Goal: Task Accomplishment & Management: Complete application form

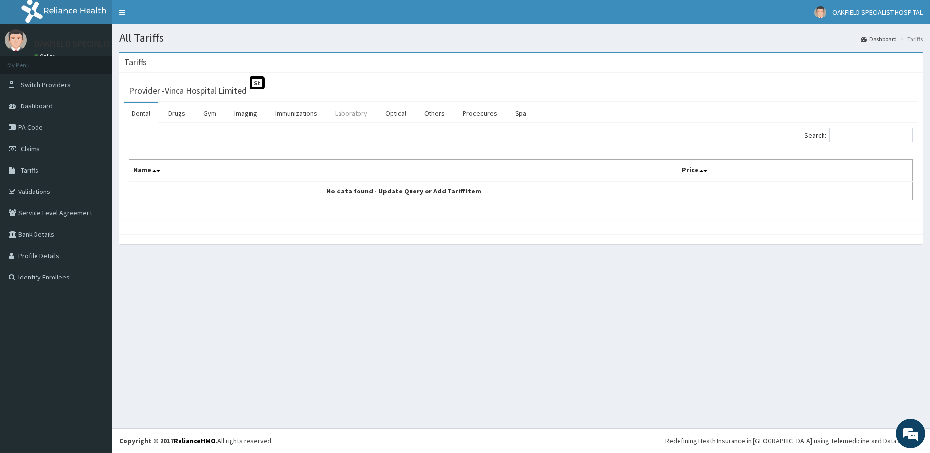
click at [358, 112] on link "Laboratory" at bounding box center [351, 113] width 48 height 20
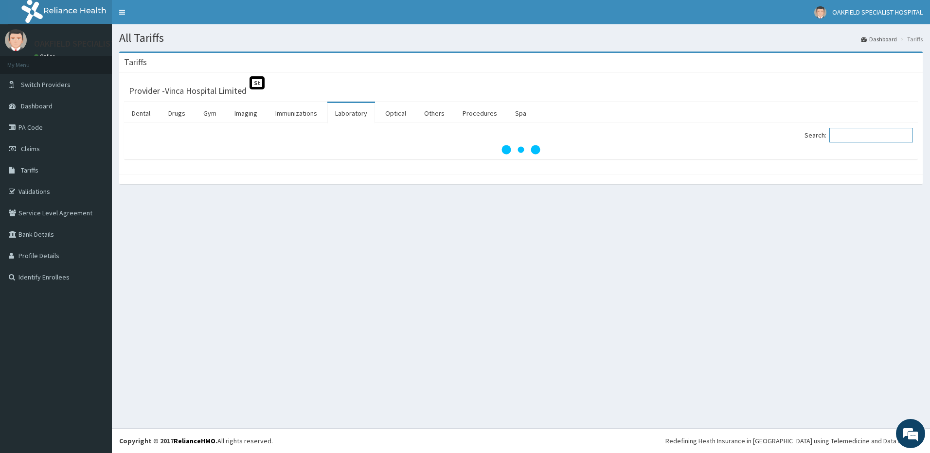
click at [852, 143] on input "Search:" at bounding box center [871, 135] width 84 height 15
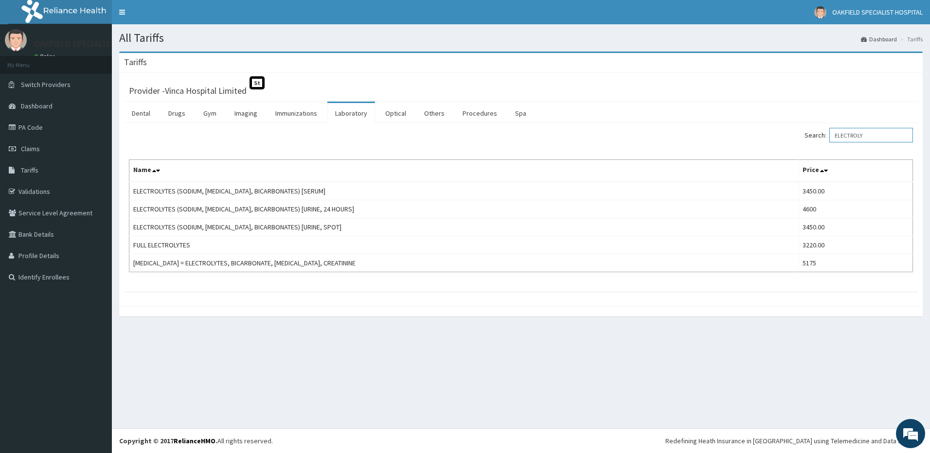
type input "ELECTROLY"
click at [34, 131] on link "PA Code" at bounding box center [56, 127] width 112 height 21
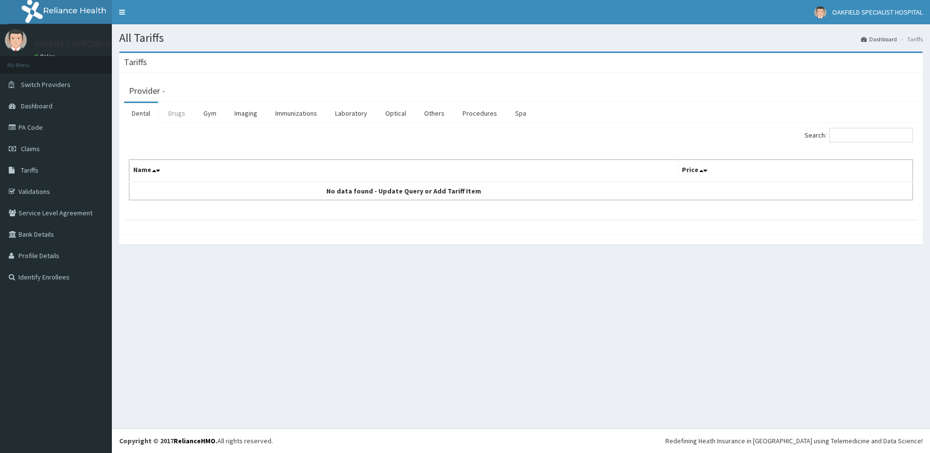
click at [180, 114] on link "Drugs" at bounding box center [177, 113] width 33 height 20
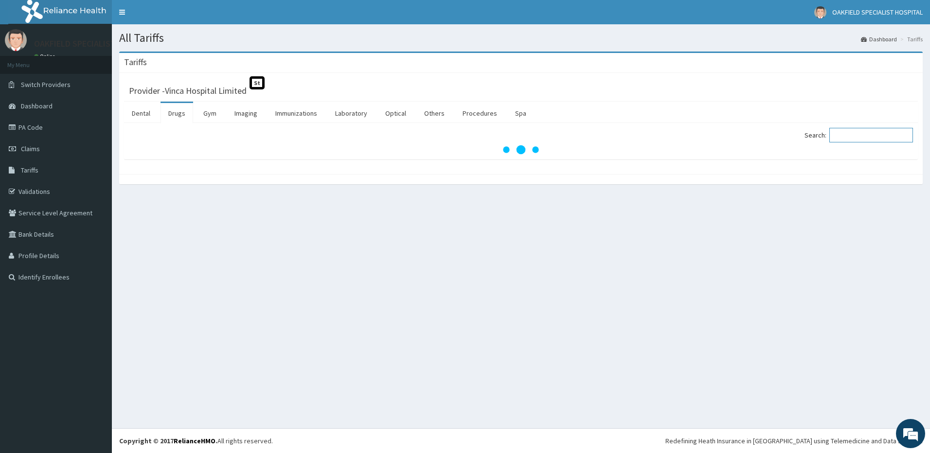
click at [853, 136] on input "Search:" at bounding box center [871, 135] width 84 height 15
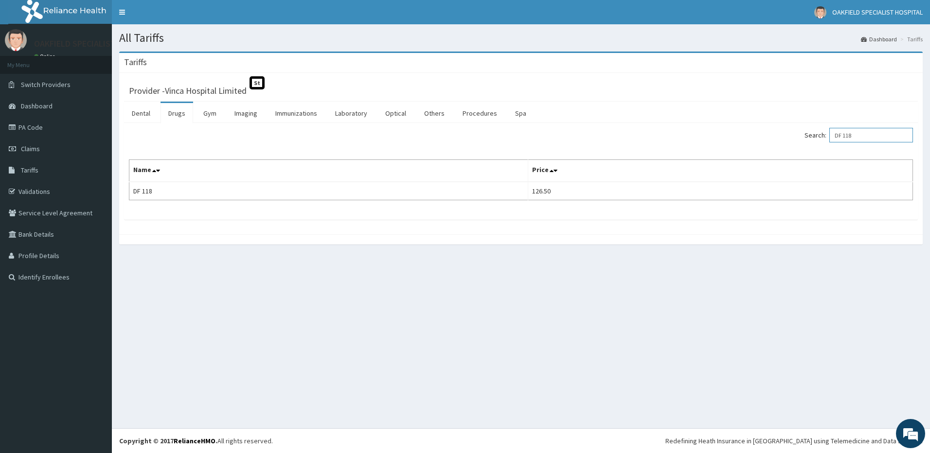
drag, startPoint x: 865, startPoint y: 138, endPoint x: 778, endPoint y: 136, distance: 87.1
click at [778, 136] on div "Search: DF 118" at bounding box center [720, 136] width 385 height 17
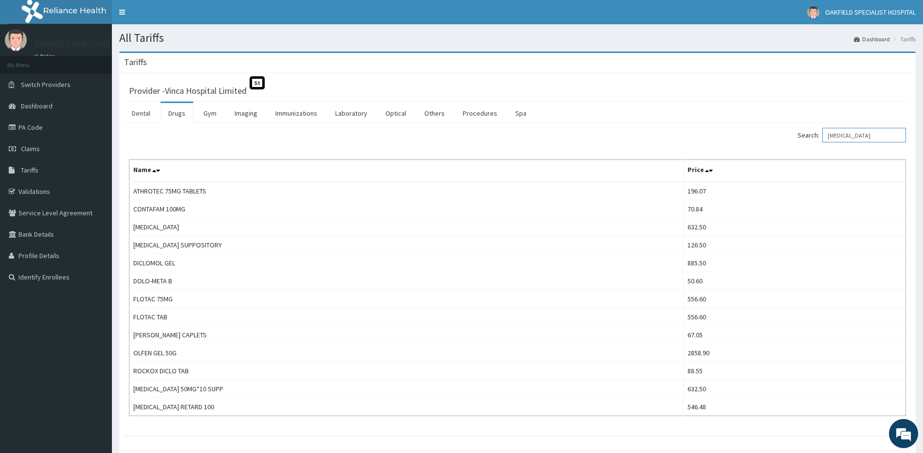
type input "DICLOFENAC"
click at [28, 126] on link "PA Code" at bounding box center [56, 127] width 112 height 21
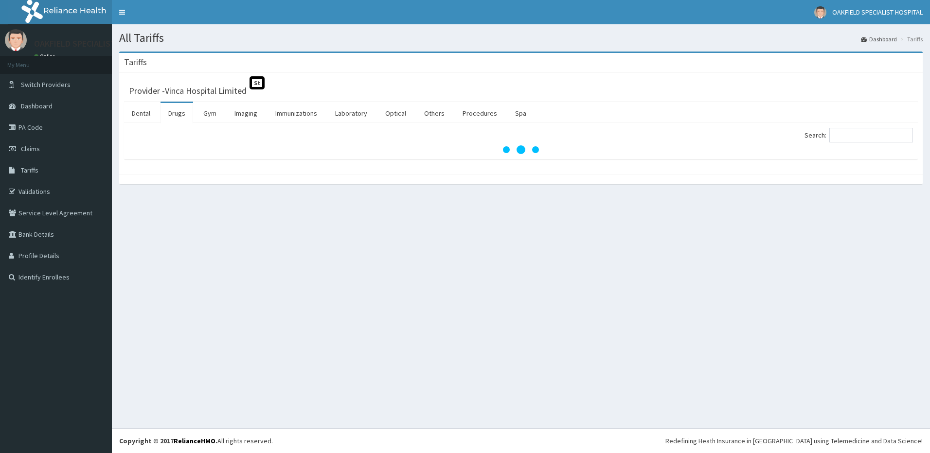
click at [867, 131] on input "Search:" at bounding box center [871, 135] width 84 height 15
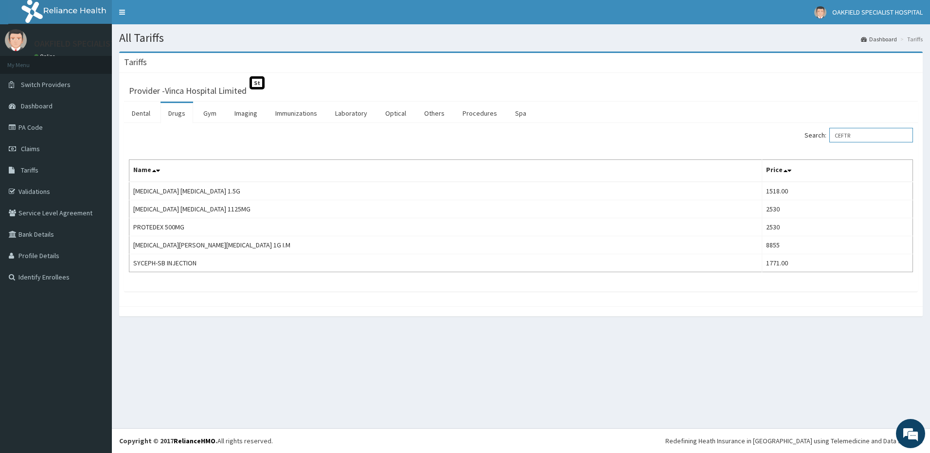
drag, startPoint x: 861, startPoint y: 137, endPoint x: 821, endPoint y: 138, distance: 39.9
click at [823, 139] on label "Search: CEFTR" at bounding box center [858, 135] width 108 height 15
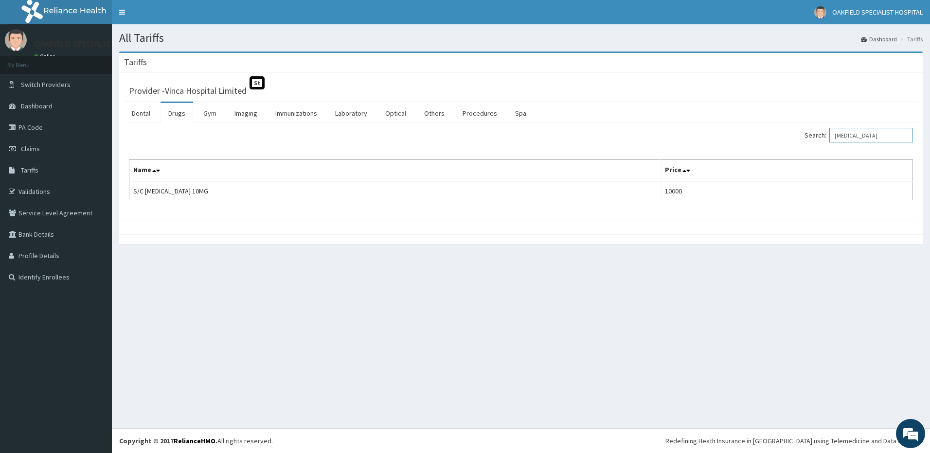
type input "MORPHINE"
click at [34, 128] on link "PA Code" at bounding box center [56, 127] width 112 height 21
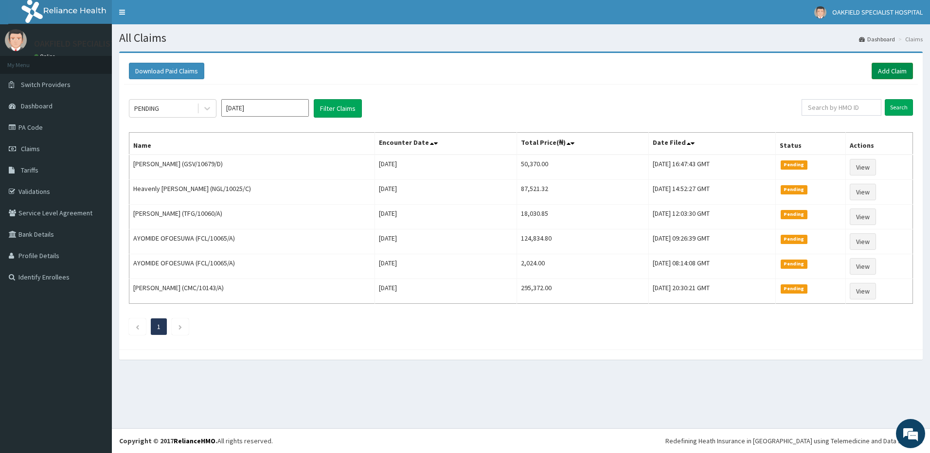
click at [889, 69] on link "Add Claim" at bounding box center [892, 71] width 41 height 17
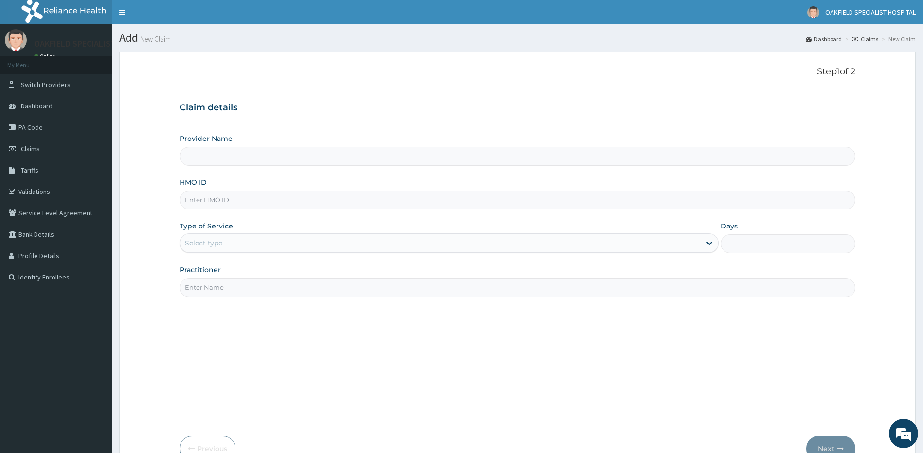
click at [212, 199] on input "HMO ID" at bounding box center [517, 200] width 676 height 19
type input "Vinca Hospital Limited"
paste input "PA/0FA8F4"
click at [199, 197] on input "PA/0FA8F4" at bounding box center [517, 200] width 676 height 19
type input "PA/0FA8F4"
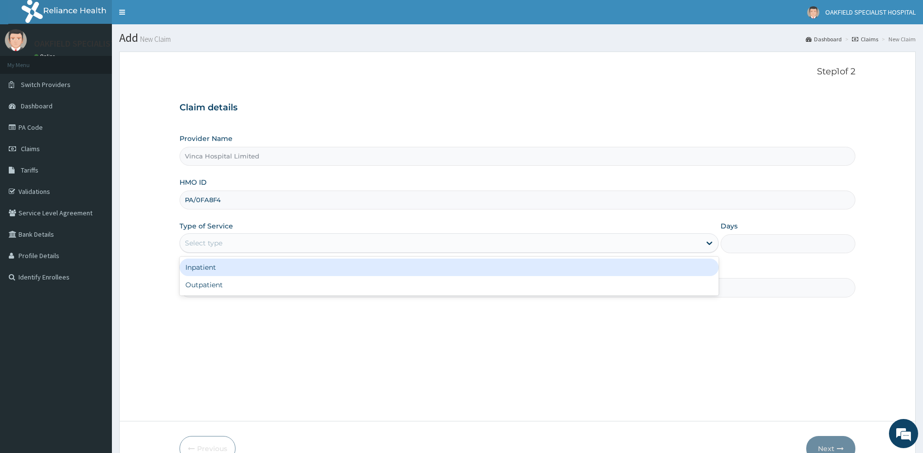
click at [206, 249] on div "Select type" at bounding box center [440, 243] width 521 height 16
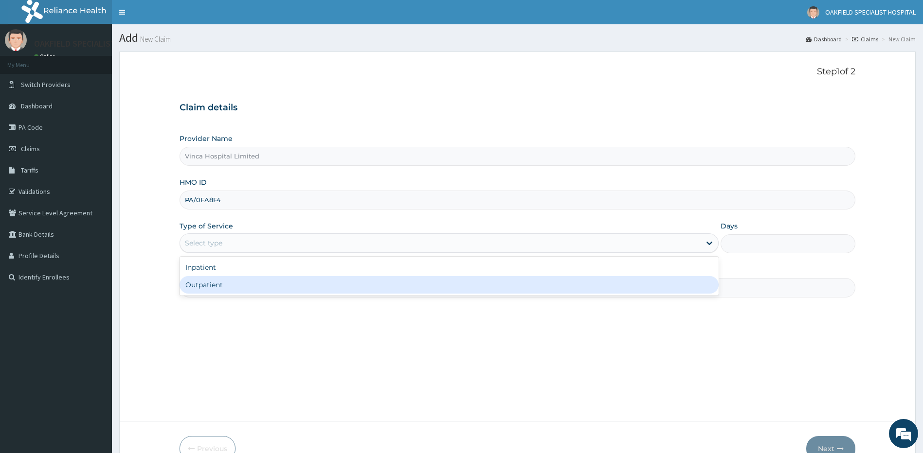
click at [210, 284] on div "Outpatient" at bounding box center [448, 285] width 539 height 18
type input "1"
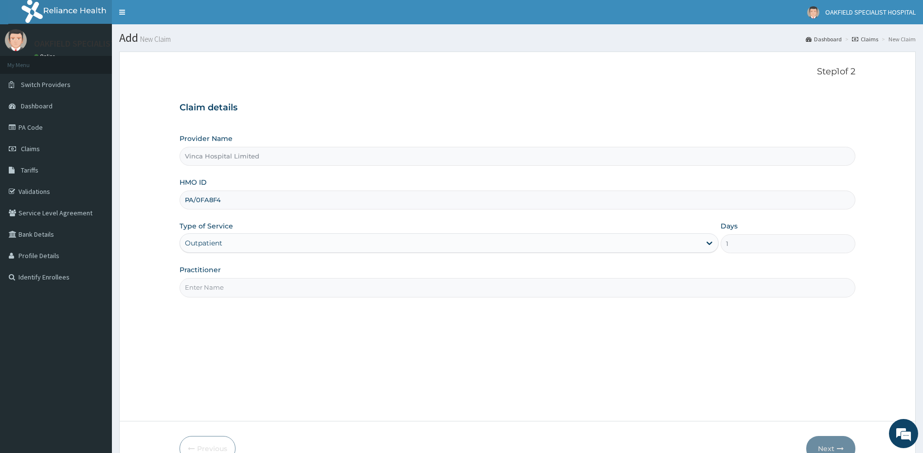
click at [212, 285] on input "Practitioner" at bounding box center [517, 287] width 676 height 19
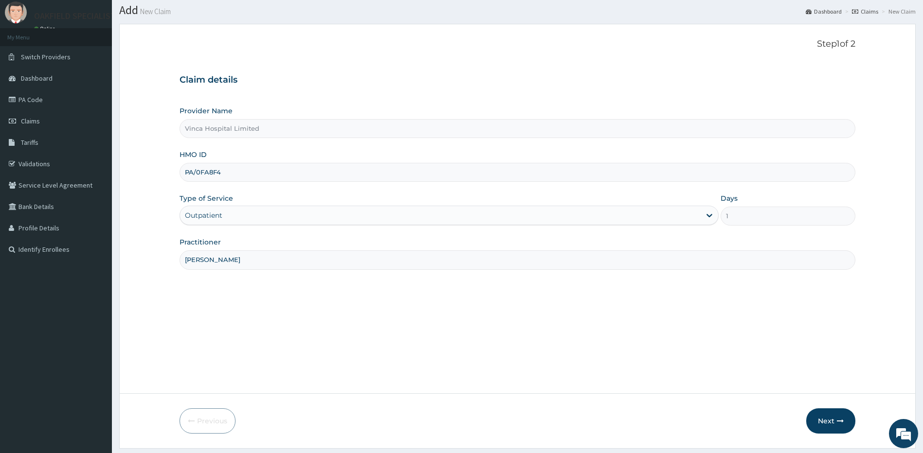
scroll to position [55, 0]
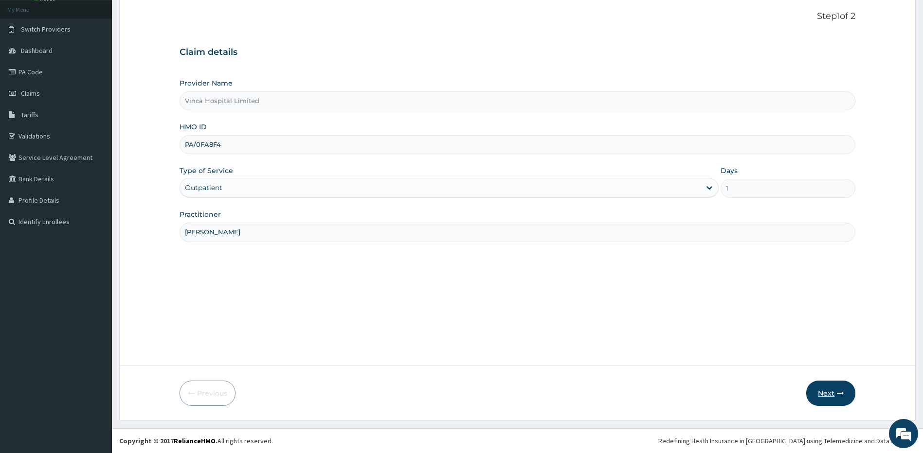
type input "DR DAVID"
click at [829, 395] on button "Next" at bounding box center [830, 393] width 49 height 25
drag, startPoint x: 233, startPoint y: 143, endPoint x: 179, endPoint y: 141, distance: 54.5
click at [179, 141] on div "PA/0FA8F4" at bounding box center [517, 144] width 676 height 19
paste input "ENP/11916/F"
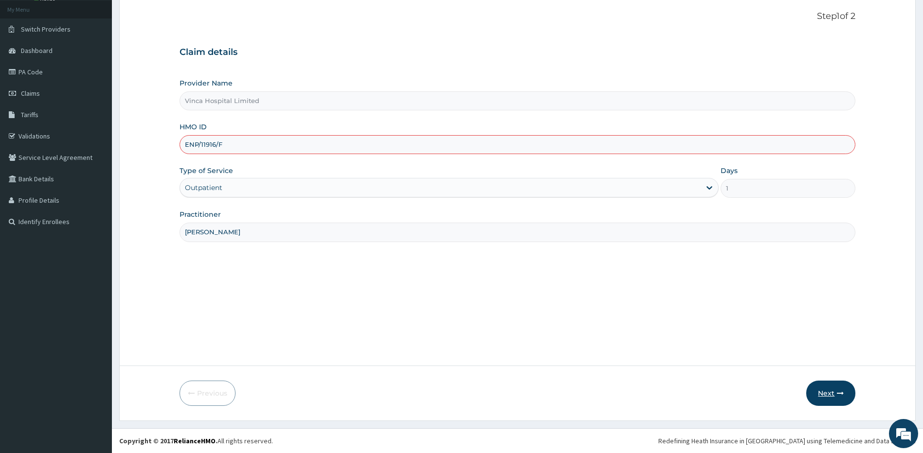
type input "ENP/11916/F"
click at [835, 392] on button "Next" at bounding box center [830, 393] width 49 height 25
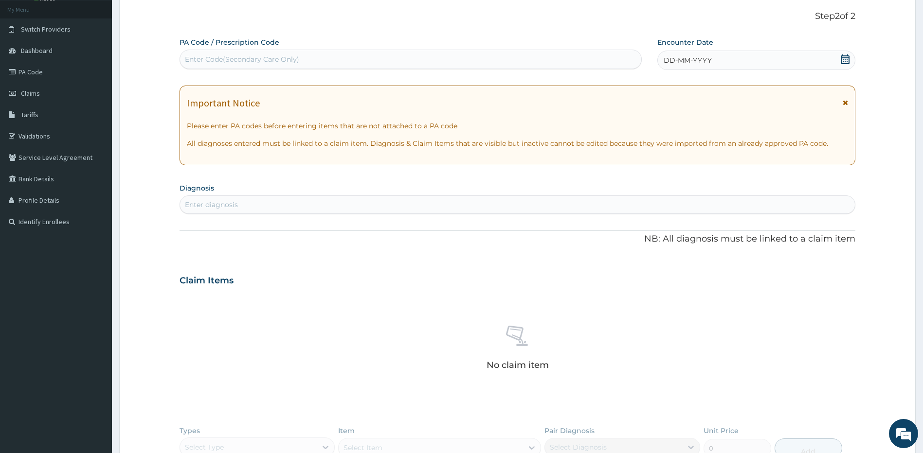
click at [240, 64] on div "Enter Code(Secondary Care Only)" at bounding box center [242, 59] width 114 height 10
paste input "PA/0FA8F4"
type input "PA/0FA8F4"
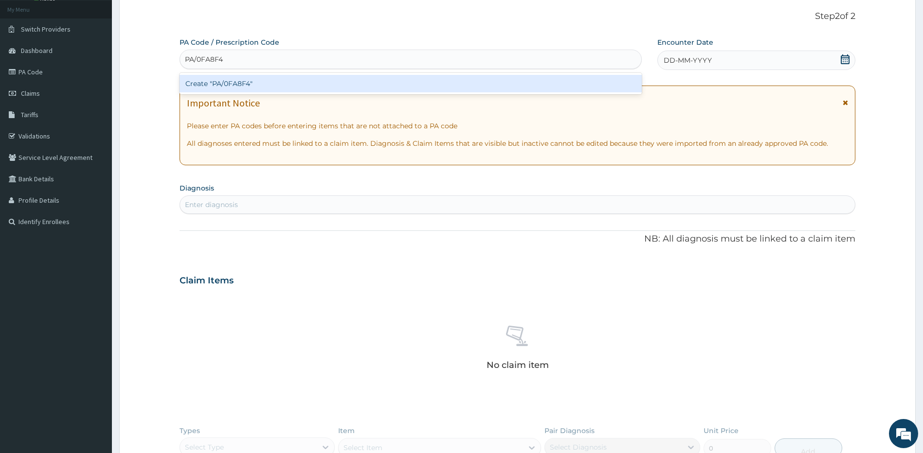
click at [204, 86] on div "Create "PA/0FA8F4"" at bounding box center [410, 84] width 462 height 18
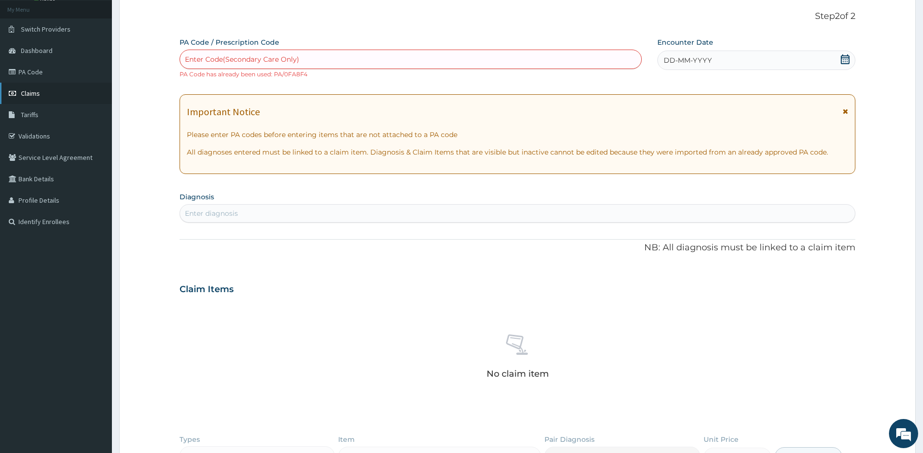
click at [31, 98] on link "Claims" at bounding box center [56, 93] width 112 height 21
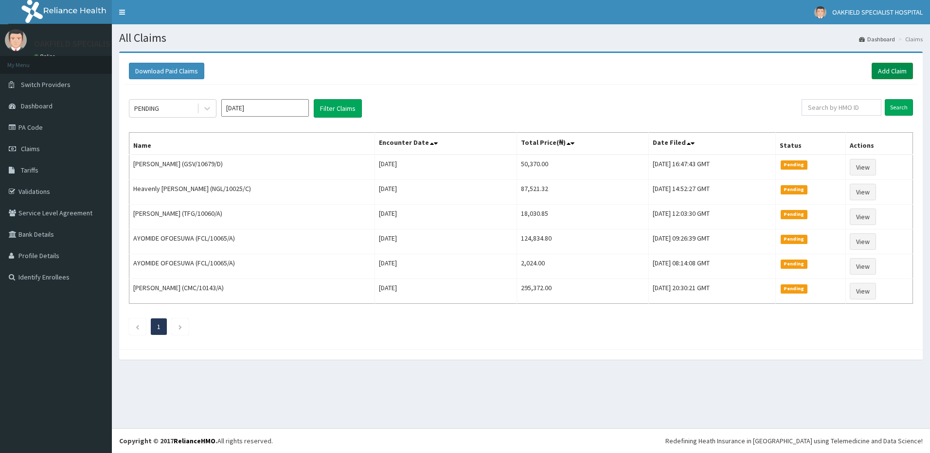
click at [890, 70] on link "Add Claim" at bounding box center [892, 71] width 41 height 17
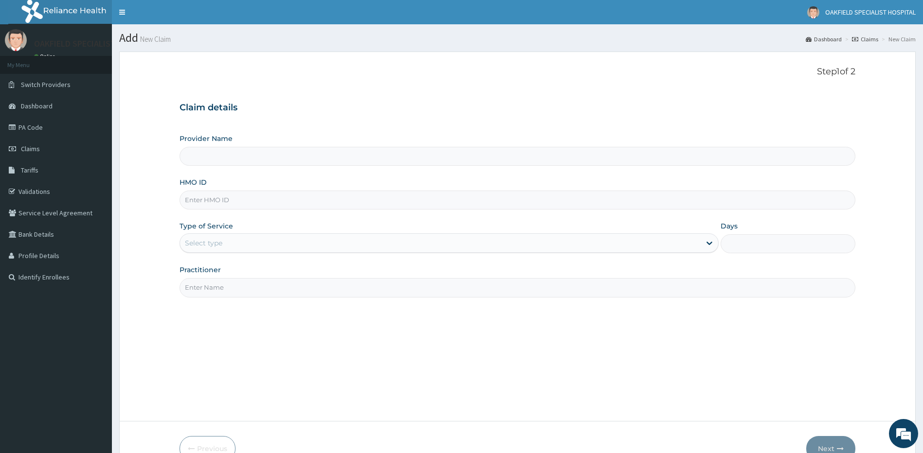
click at [191, 202] on input "HMO ID" at bounding box center [517, 200] width 676 height 19
paste input "CYU/10387/A"
type input "CYU/10387/A"
click at [197, 247] on div "Select type" at bounding box center [203, 243] width 37 height 10
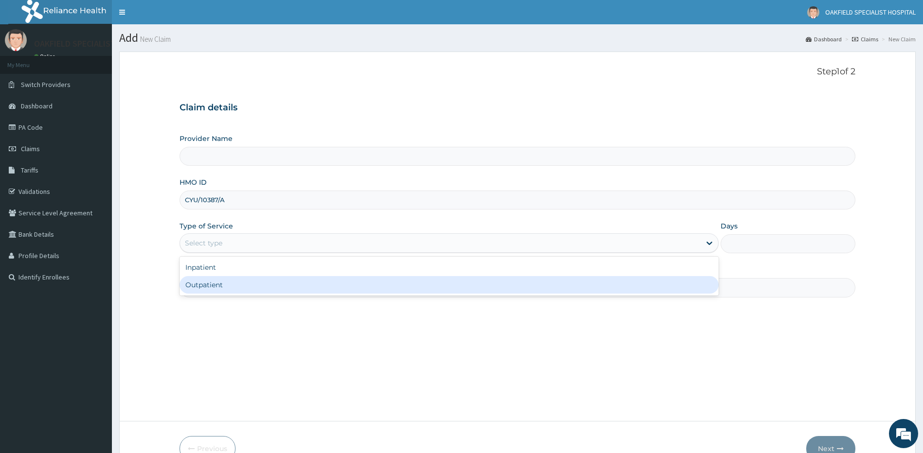
click at [205, 287] on div "Outpatient" at bounding box center [448, 285] width 539 height 18
type input "1"
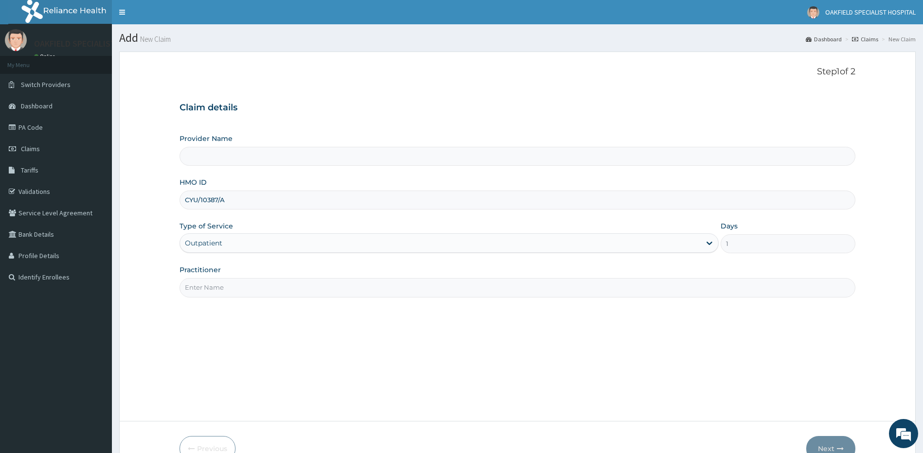
click at [211, 293] on input "Practitioner" at bounding box center [517, 287] width 676 height 19
type input "Vinca Hospital Limited"
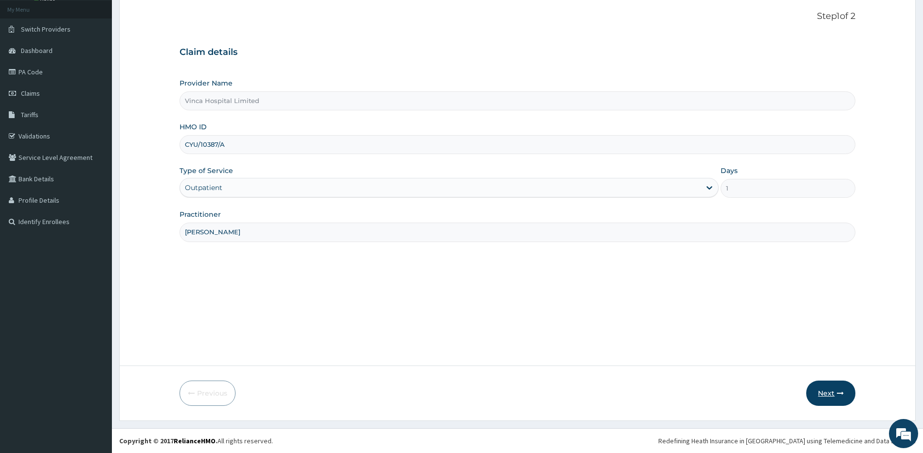
type input "[PERSON_NAME]"
click at [843, 394] on icon "button" at bounding box center [840, 393] width 7 height 7
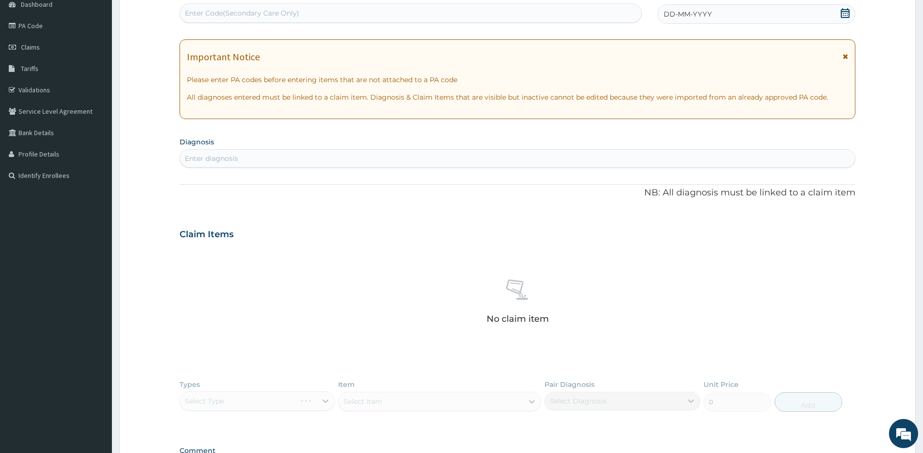
scroll to position [104, 0]
click at [219, 13] on div "Enter Code(Secondary Care Only)" at bounding box center [242, 11] width 114 height 10
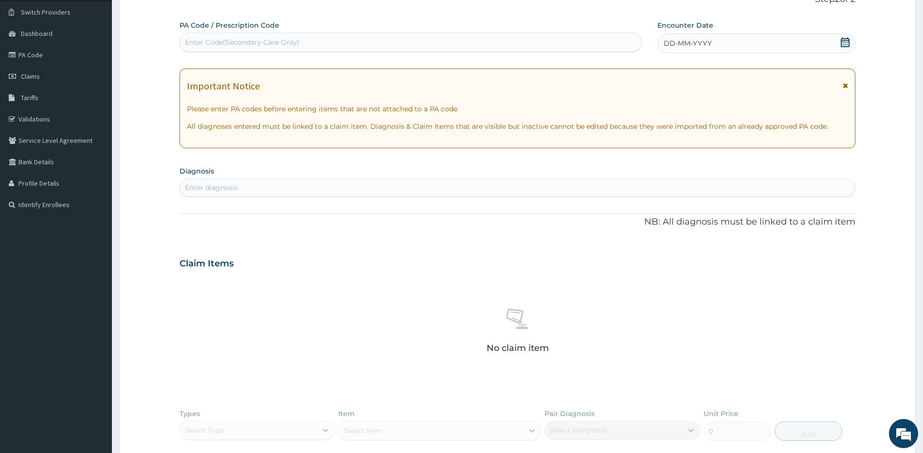
scroll to position [55, 0]
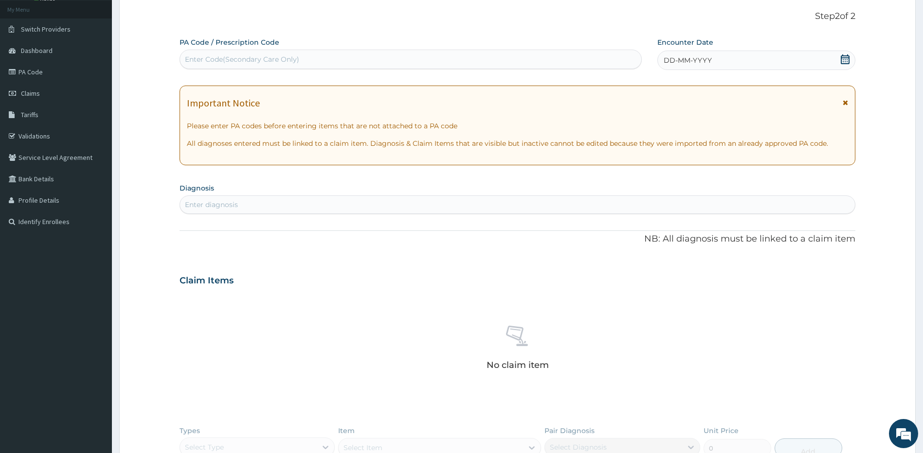
paste input "PA/F0F83D"
type input "PA/F0F83D"
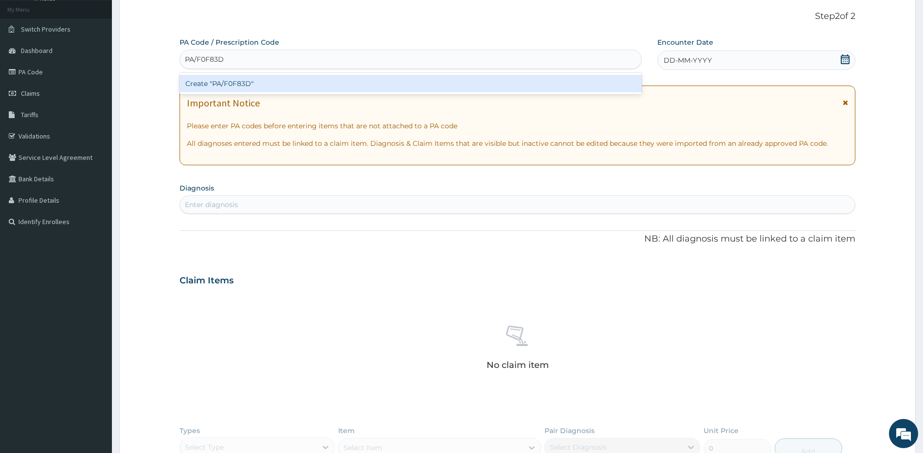
click at [226, 81] on div "Create "PA/F0F83D"" at bounding box center [410, 84] width 462 height 18
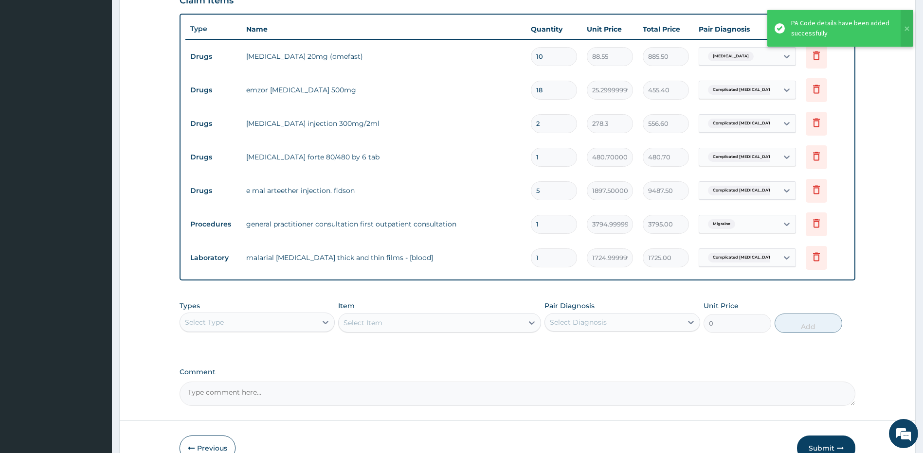
scroll to position [393, 0]
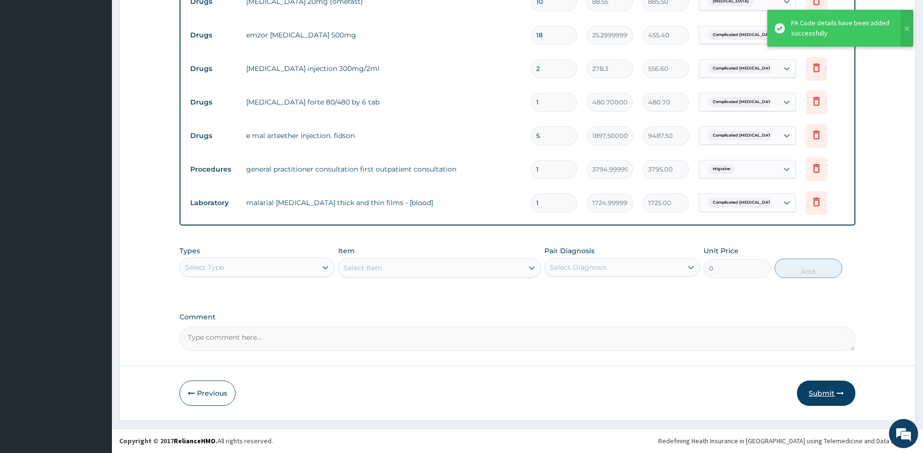
click at [821, 397] on button "Submit" at bounding box center [826, 393] width 58 height 25
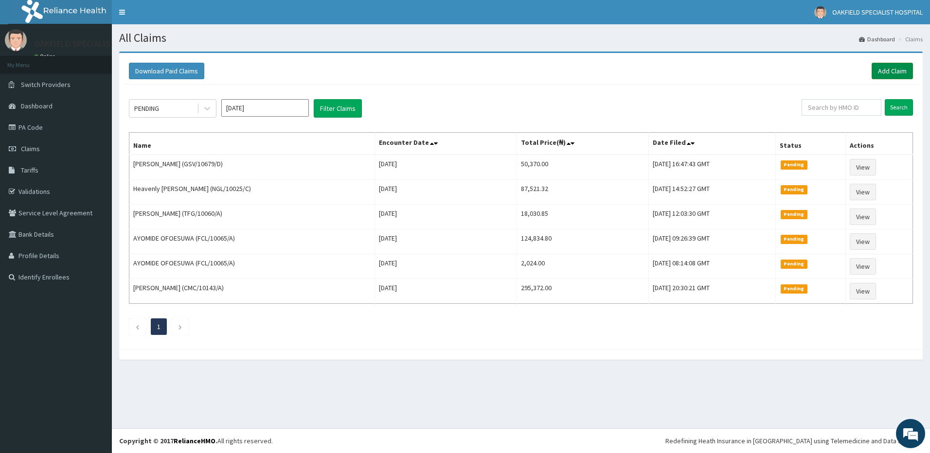
click at [891, 66] on link "Add Claim" at bounding box center [892, 71] width 41 height 17
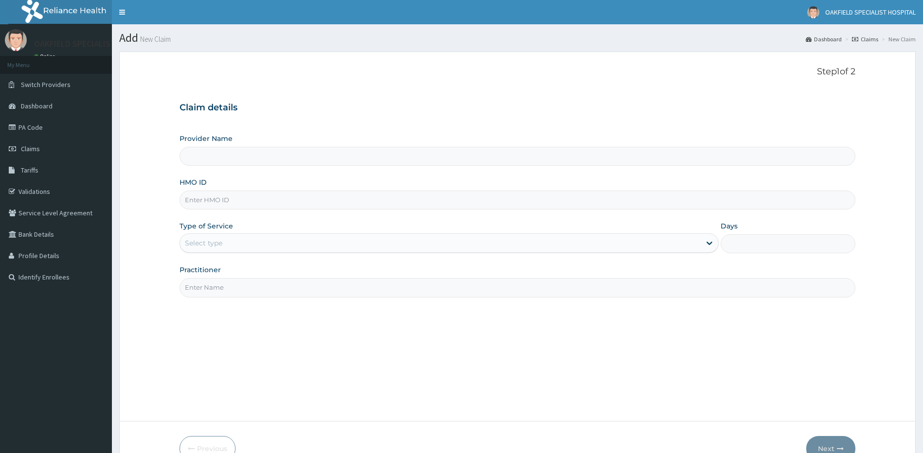
type input "Vinca Hospital Limited"
click at [208, 202] on input "HMO ID" at bounding box center [517, 200] width 676 height 19
paste input "AOF/10107/A"
type input "AOF/10107/A"
click at [217, 239] on div "Select type" at bounding box center [203, 243] width 37 height 10
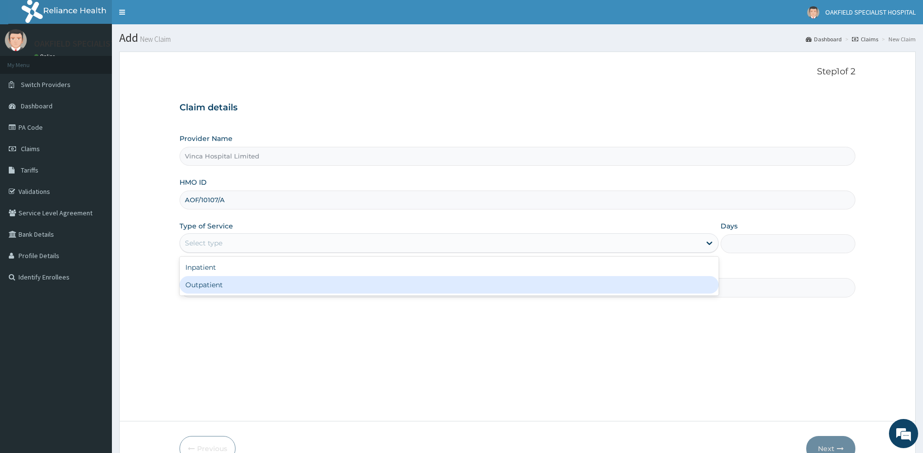
click at [216, 284] on div "Outpatient" at bounding box center [448, 285] width 539 height 18
type input "1"
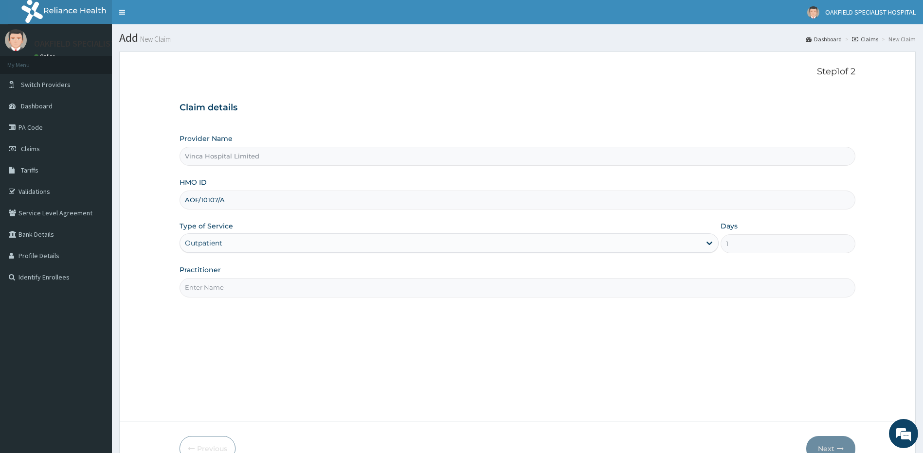
click at [216, 284] on input "Practitioner" at bounding box center [517, 287] width 676 height 19
click at [28, 127] on link "PA Code" at bounding box center [56, 127] width 112 height 21
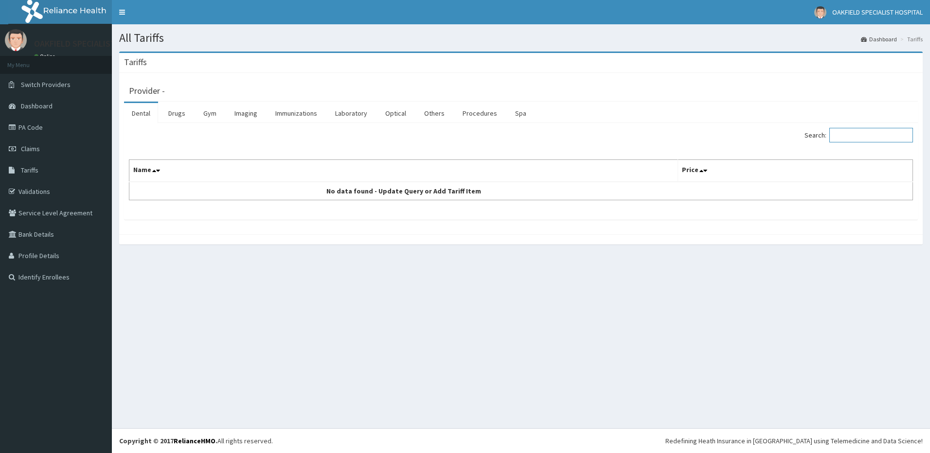
click at [851, 136] on input "Search:" at bounding box center [871, 135] width 84 height 15
type input "PETHI"
click at [175, 112] on link "Drugs" at bounding box center [177, 113] width 33 height 20
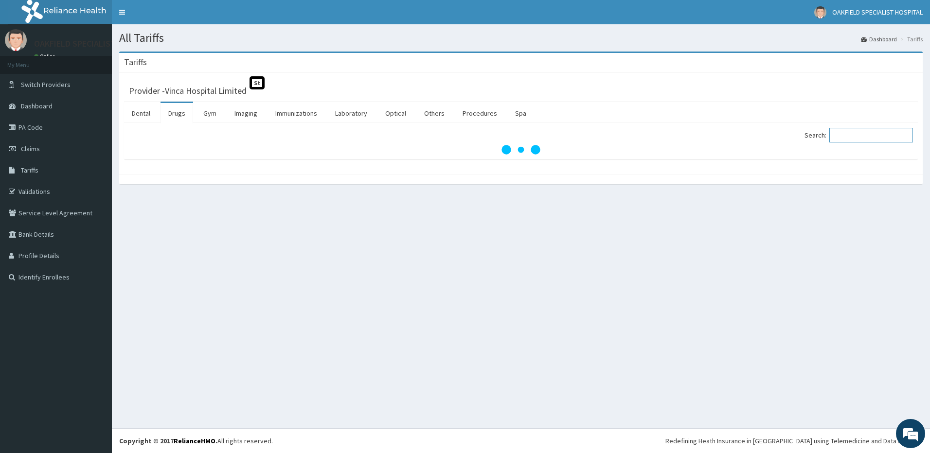
click at [841, 135] on input "Search:" at bounding box center [871, 135] width 84 height 15
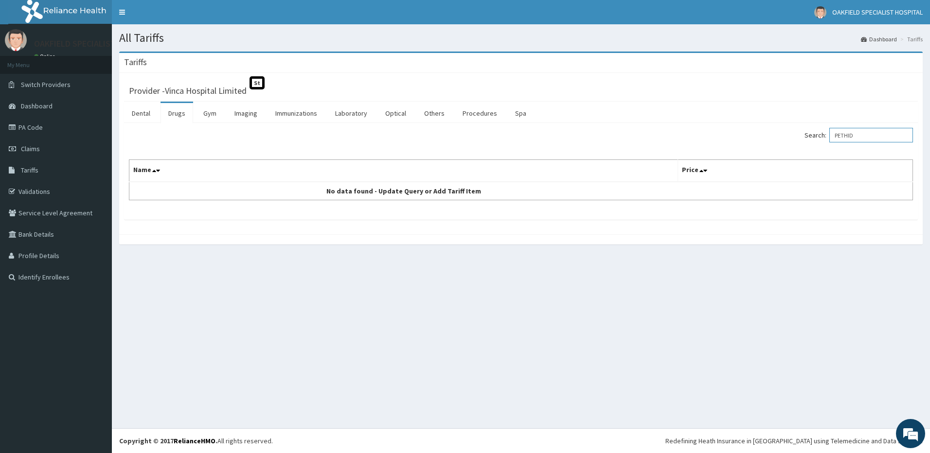
type input "PETHID"
click at [24, 123] on link "PA Code" at bounding box center [56, 127] width 112 height 21
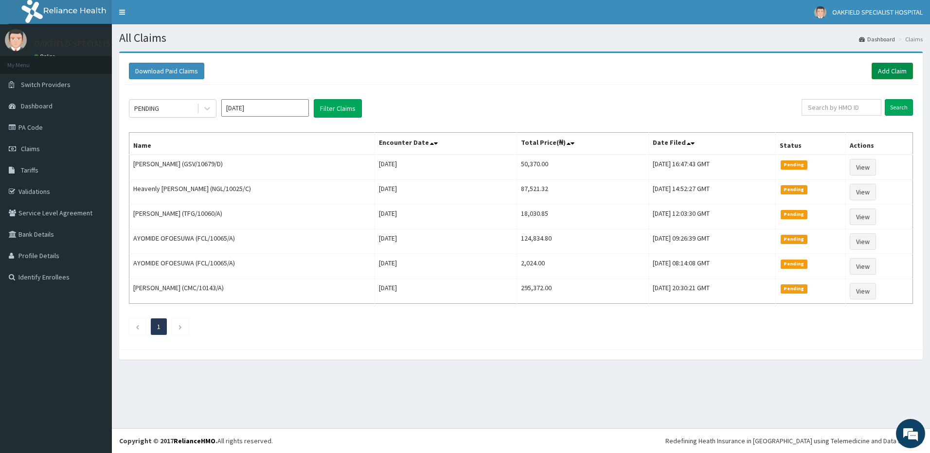
click at [904, 72] on link "Add Claim" at bounding box center [892, 71] width 41 height 17
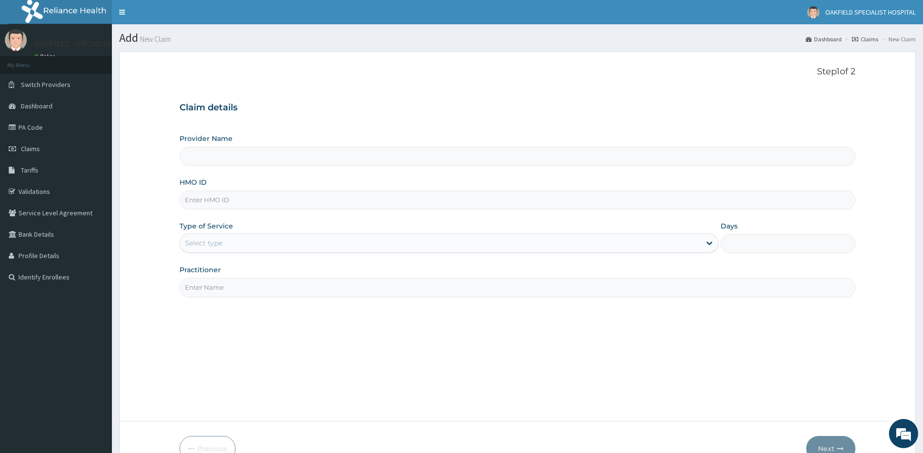
type input "Vinca Hospital Limited"
click at [200, 200] on input "HMO ID" at bounding box center [517, 200] width 676 height 19
paste input "AOF/10107/A"
type input "AOF/10107/A"
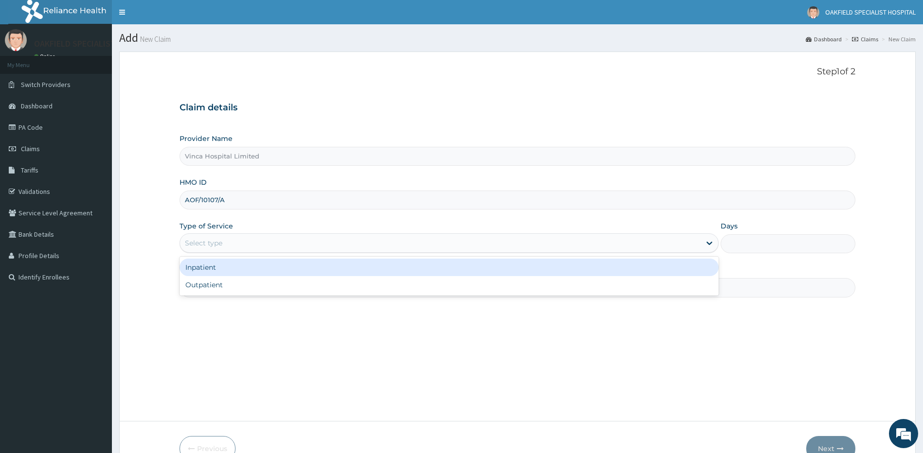
drag, startPoint x: 202, startPoint y: 248, endPoint x: 214, endPoint y: 272, distance: 27.0
click at [202, 248] on div "Select type" at bounding box center [440, 243] width 521 height 16
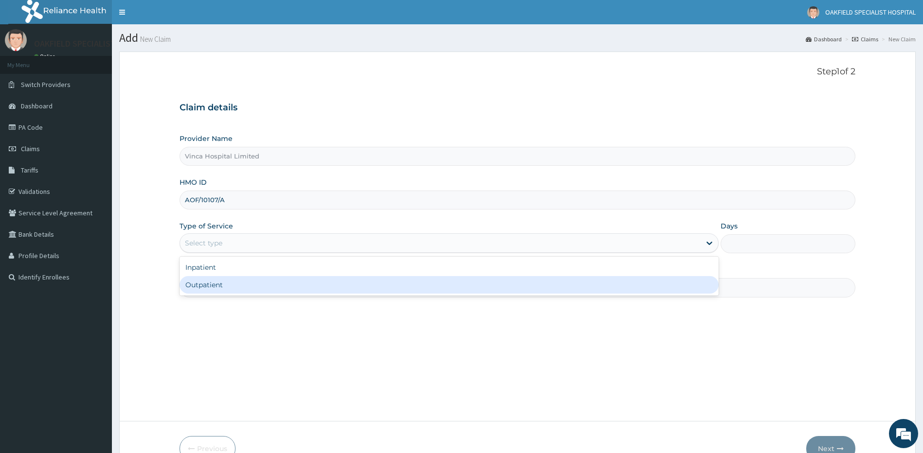
click at [217, 283] on div "Outpatient" at bounding box center [448, 285] width 539 height 18
type input "1"
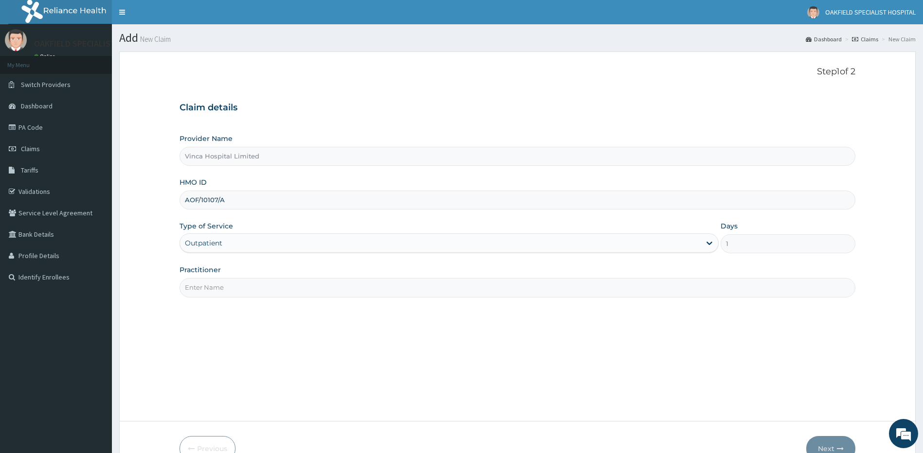
click at [216, 290] on input "Practitioner" at bounding box center [517, 287] width 676 height 19
type input "[PERSON_NAME]"
click at [828, 441] on button "Next" at bounding box center [830, 448] width 49 height 25
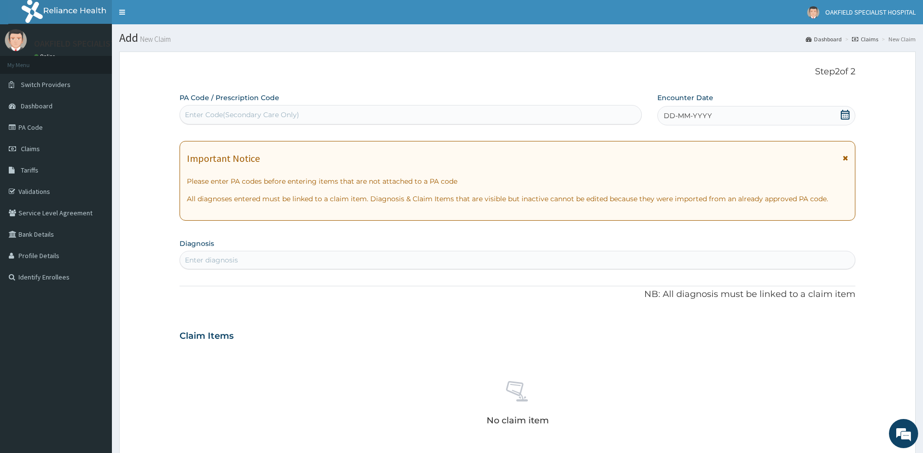
click at [244, 118] on div "Enter Code(Secondary Care Only)" at bounding box center [242, 115] width 114 height 10
paste input "PA/246D2E"
type input "PA/246D2E"
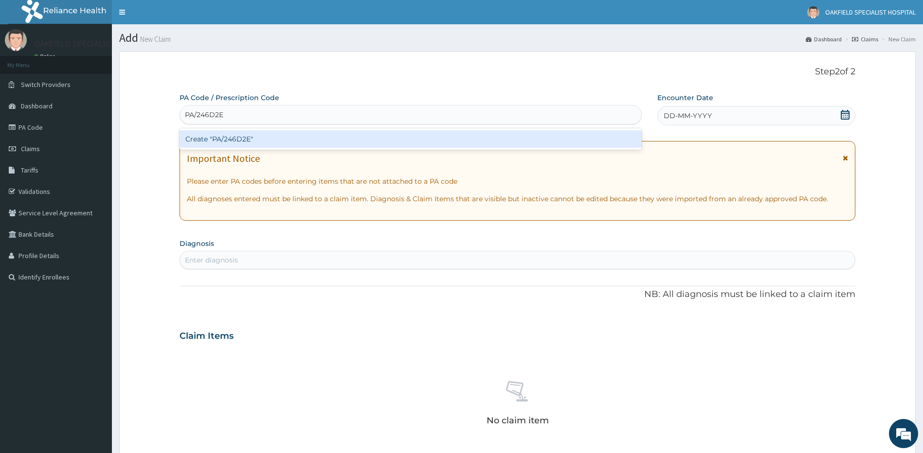
click at [235, 138] on div "Create "PA/246D2E"" at bounding box center [410, 139] width 462 height 18
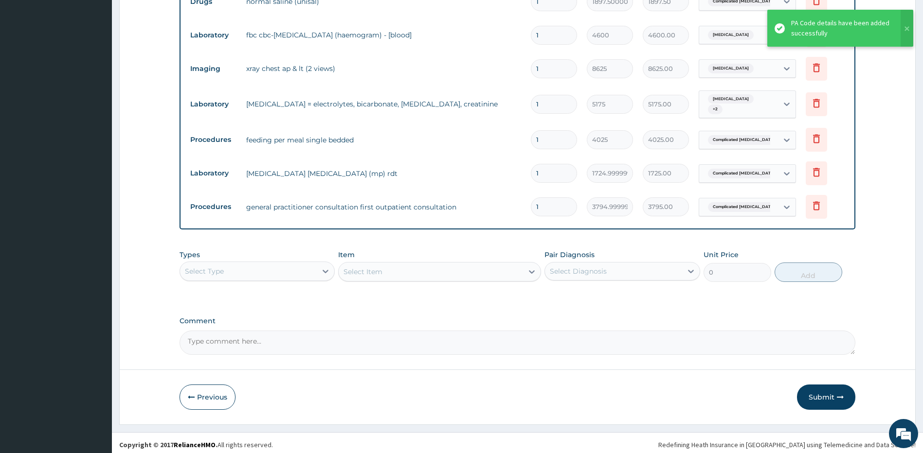
click at [835, 395] on button "Submit" at bounding box center [826, 397] width 58 height 25
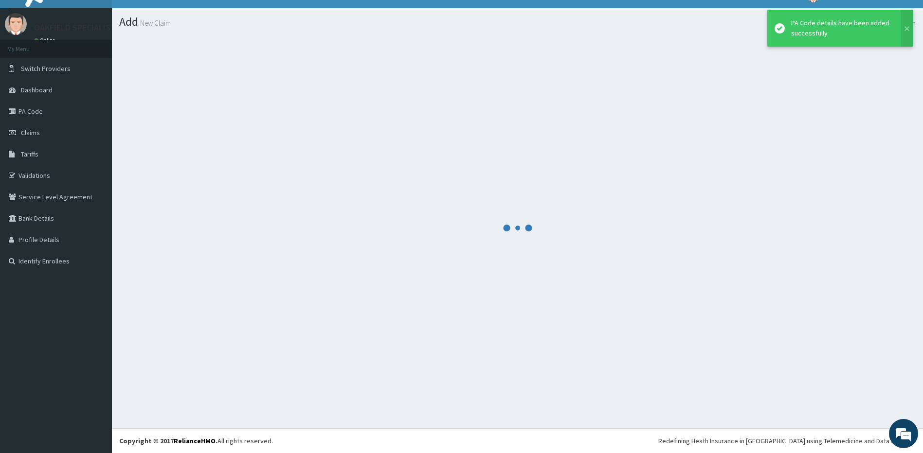
scroll to position [16, 0]
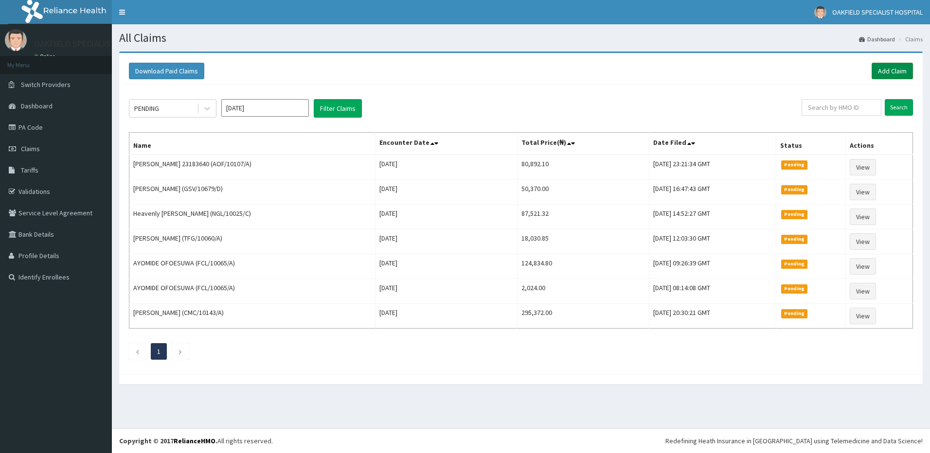
click at [901, 73] on link "Add Claim" at bounding box center [892, 71] width 41 height 17
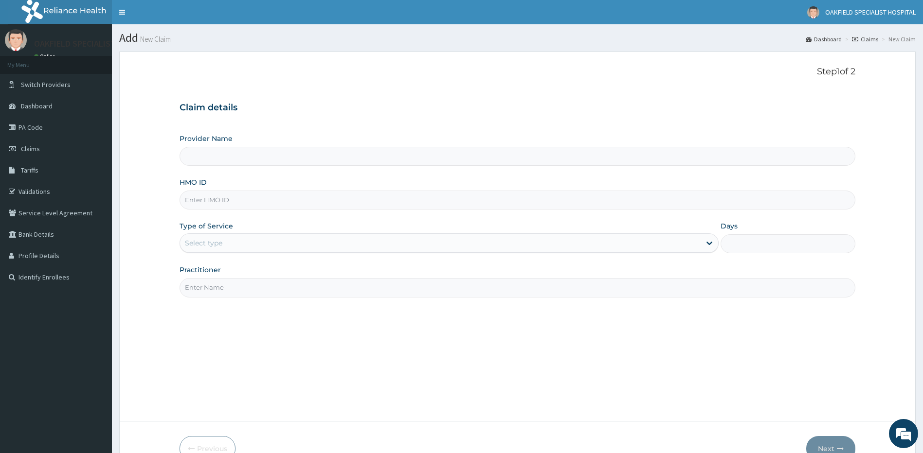
type input "Vinca Hospital Limited"
click at [219, 205] on input "HMO ID" at bounding box center [517, 200] width 676 height 19
paste input "AOF/10107/A"
click at [198, 202] on input "AOF/10107/A" at bounding box center [517, 200] width 676 height 19
type input "AOF/10107/A"
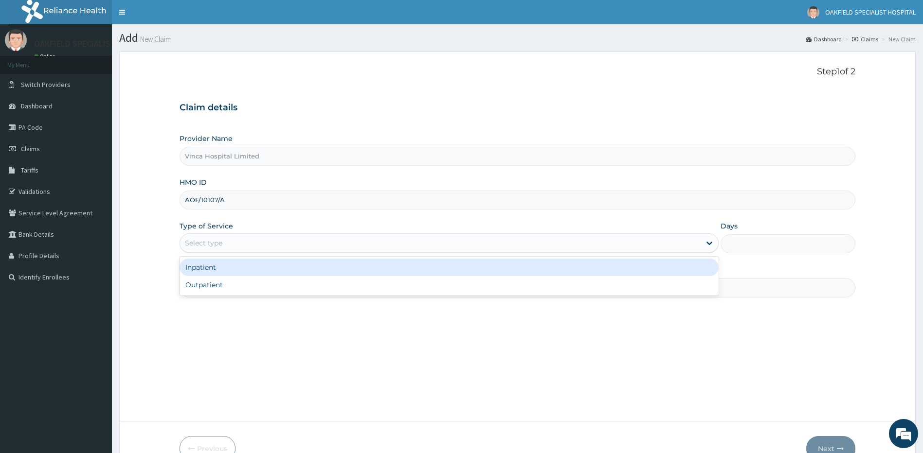
drag, startPoint x: 205, startPoint y: 240, endPoint x: 192, endPoint y: 286, distance: 47.9
click at [204, 241] on div "Select type" at bounding box center [203, 243] width 37 height 10
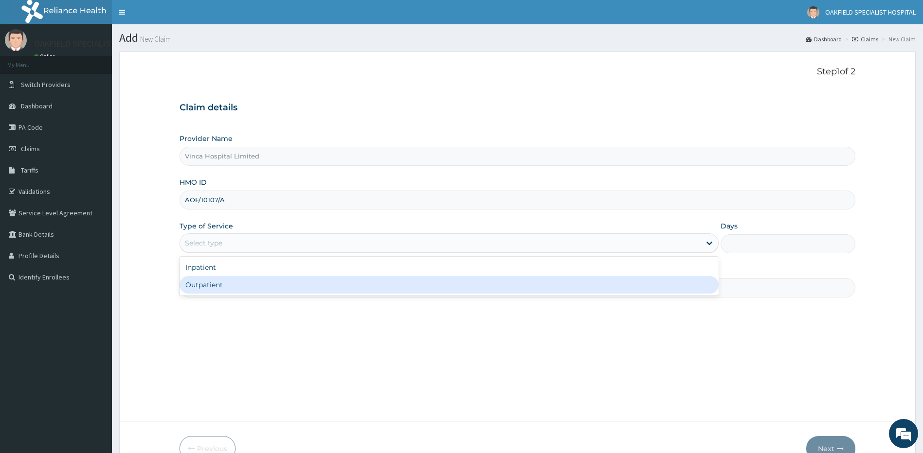
click at [214, 295] on div "Inpatient Outpatient" at bounding box center [448, 276] width 539 height 39
click at [215, 289] on div "Outpatient" at bounding box center [448, 285] width 539 height 18
type input "1"
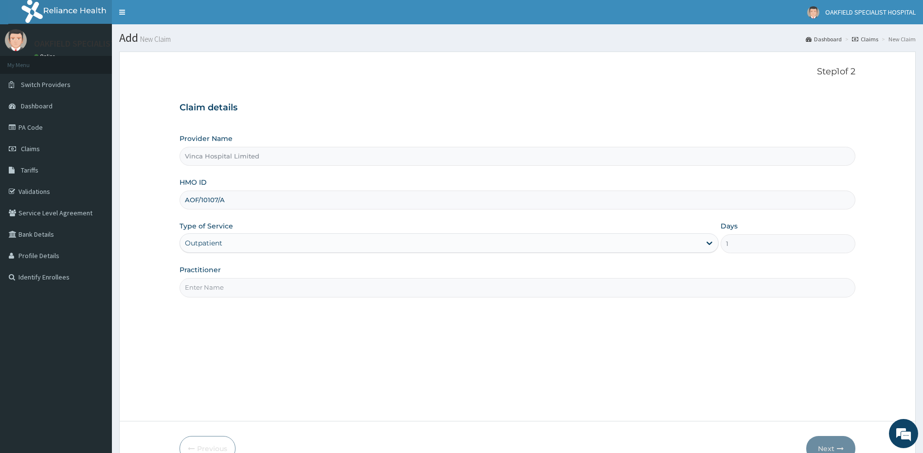
drag, startPoint x: 215, startPoint y: 290, endPoint x: 206, endPoint y: 278, distance: 15.0
click at [216, 290] on input "Practitioner" at bounding box center [517, 287] width 676 height 19
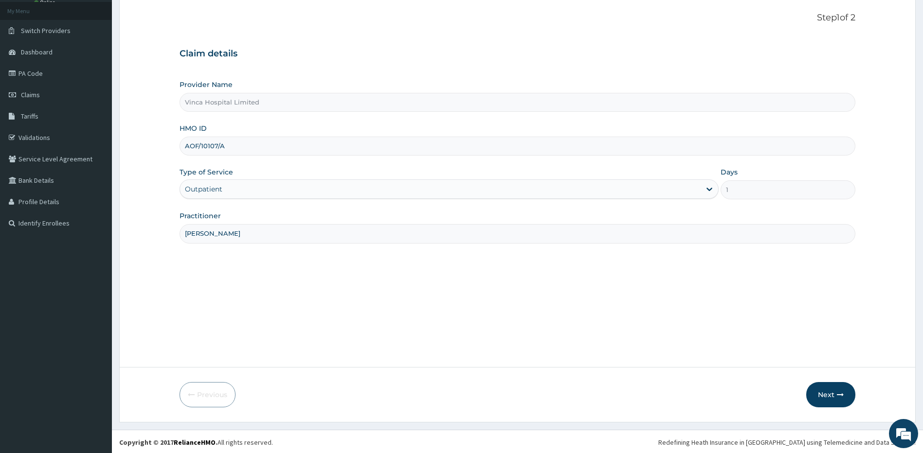
scroll to position [55, 0]
type input "[PERSON_NAME]"
click at [814, 391] on button "Next" at bounding box center [830, 393] width 49 height 25
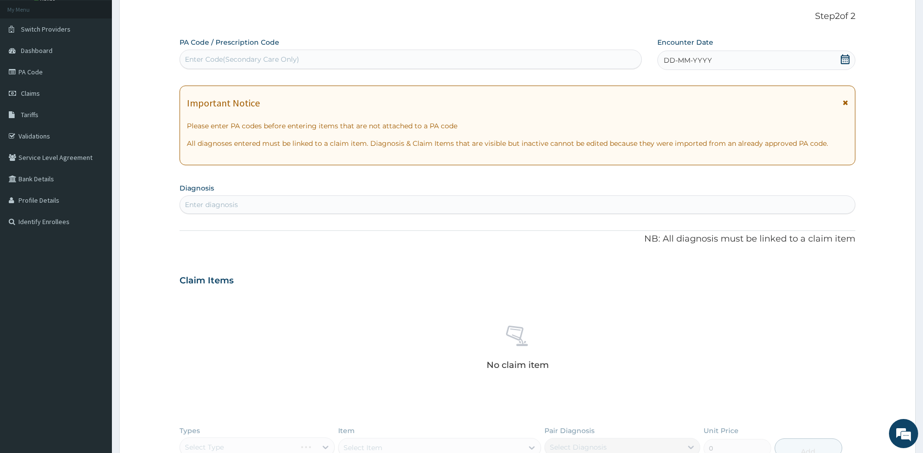
scroll to position [0, 0]
click at [206, 62] on div "Enter Code(Secondary Care Only)" at bounding box center [242, 59] width 114 height 10
paste input "PA/1C4498"
type input "PA/1C4498"
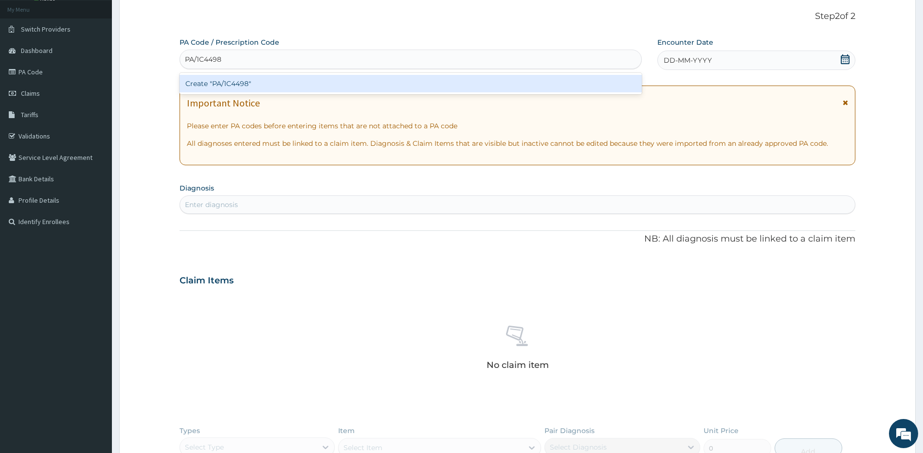
click at [237, 87] on div "Create "PA/1C4498"" at bounding box center [410, 84] width 462 height 18
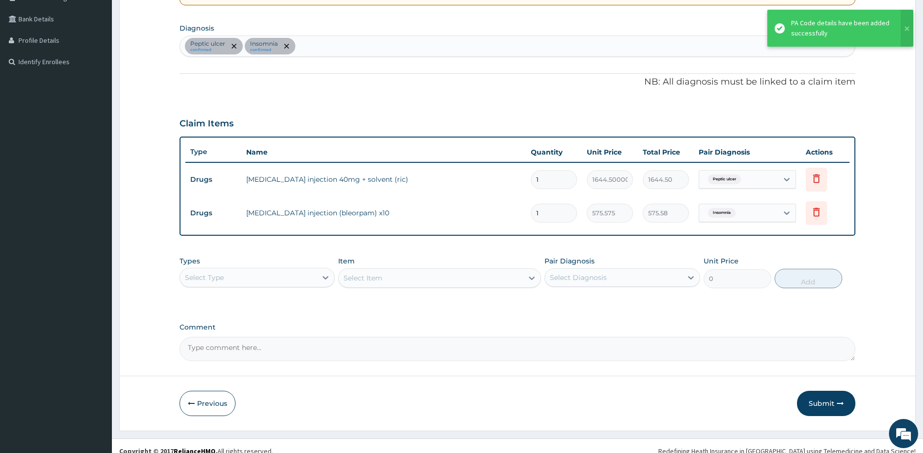
scroll to position [226, 0]
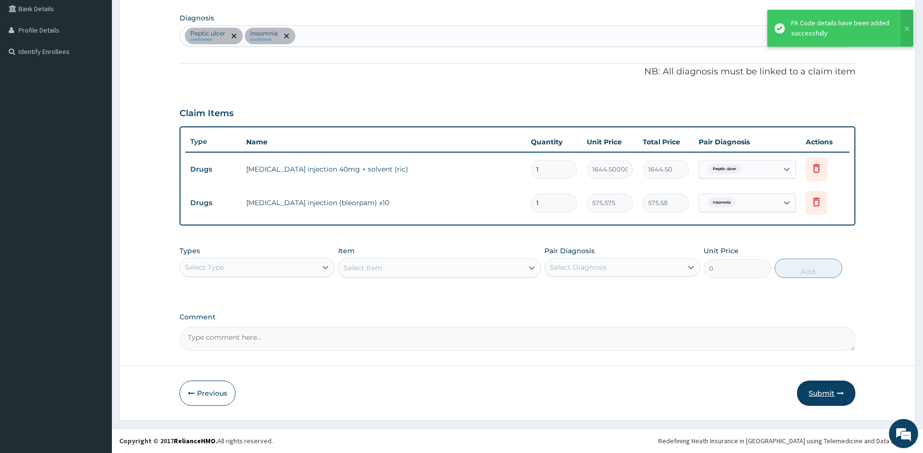
click at [823, 392] on button "Submit" at bounding box center [826, 393] width 58 height 25
